Goal: Transaction & Acquisition: Purchase product/service

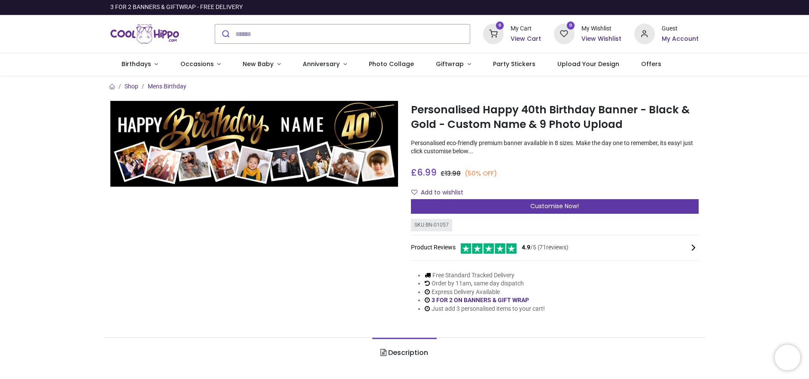
click at [536, 207] on span "Customise Now!" at bounding box center [554, 206] width 49 height 9
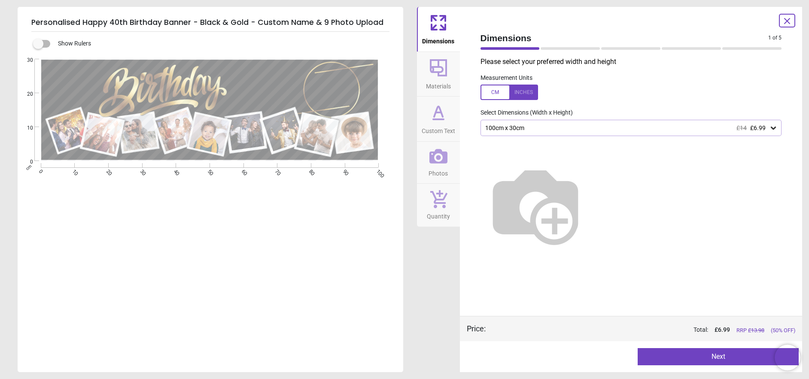
click at [520, 90] on div at bounding box center [509, 92] width 58 height 15
click at [775, 126] on icon at bounding box center [773, 128] width 9 height 9
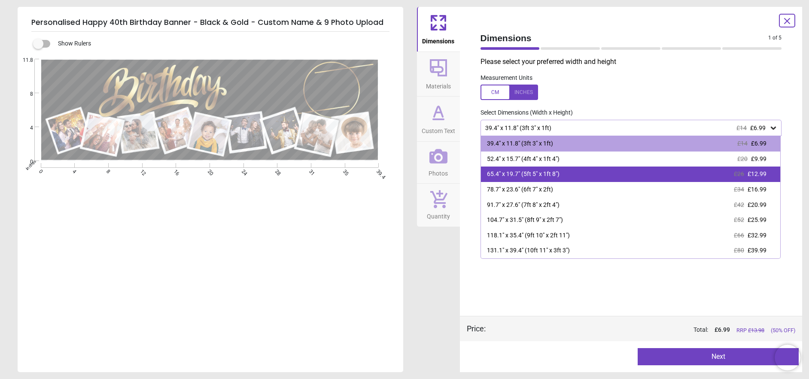
click at [749, 176] on span "£12.99" at bounding box center [757, 173] width 19 height 7
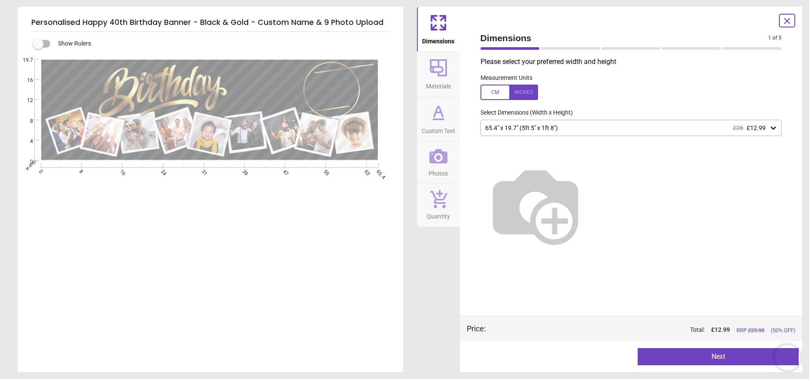
click at [722, 354] on button "Next" at bounding box center [718, 356] width 161 height 17
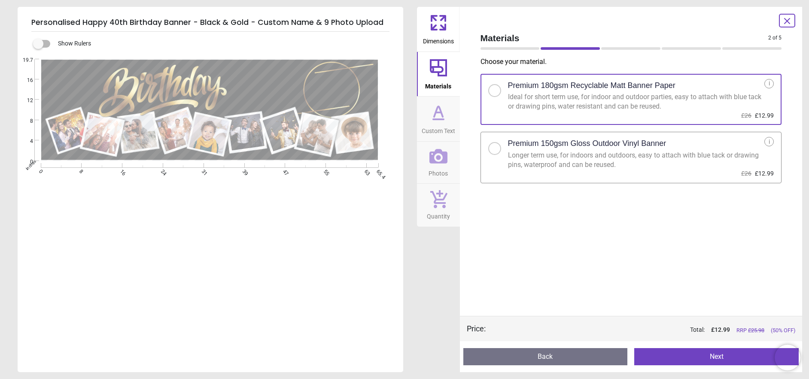
click at [691, 360] on button "Next" at bounding box center [716, 356] width 164 height 17
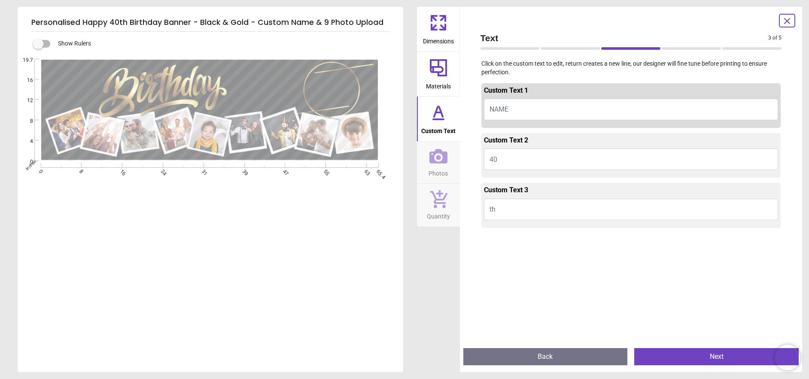
click at [517, 109] on button "NAME" at bounding box center [631, 109] width 295 height 21
type textarea "**********"
click at [327, 93] on textarea at bounding box center [321, 90] width 46 height 38
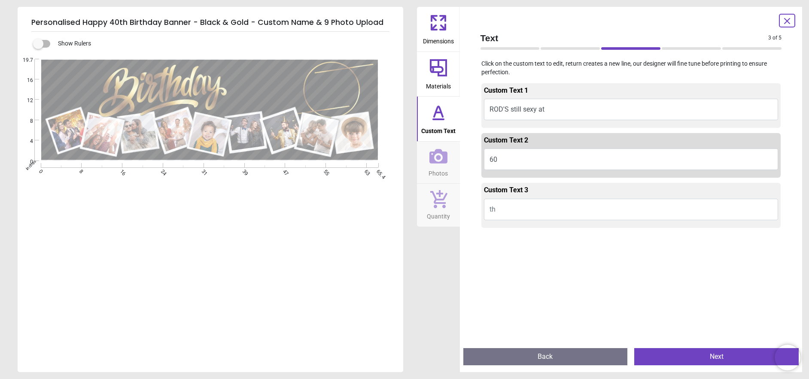
type textarea "**"
click at [351, 78] on textarea at bounding box center [348, 75] width 17 height 10
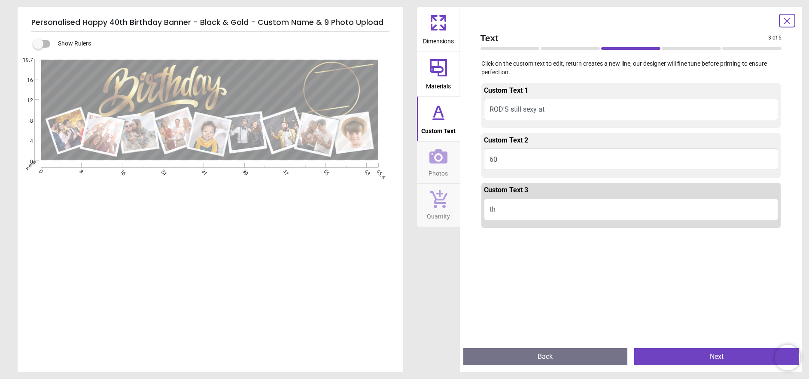
click at [533, 226] on div "Custom Text 3 th" at bounding box center [631, 205] width 300 height 45
click at [450, 127] on span "Custom Text" at bounding box center [438, 129] width 34 height 13
click at [449, 86] on span "Materials" at bounding box center [438, 84] width 25 height 13
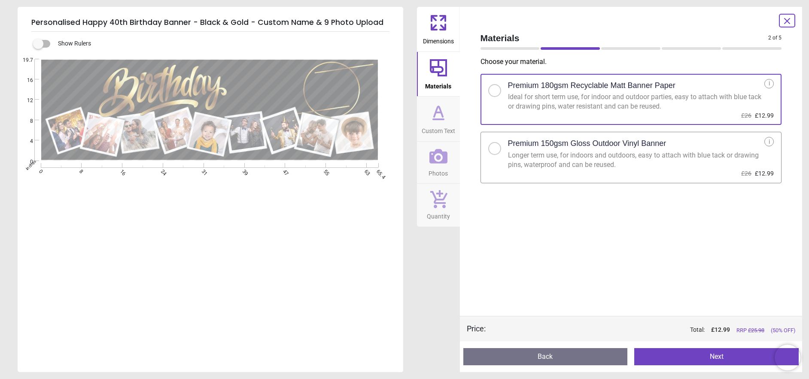
click at [447, 116] on icon at bounding box center [438, 112] width 21 height 21
